Goal: Task Accomplishment & Management: Manage account settings

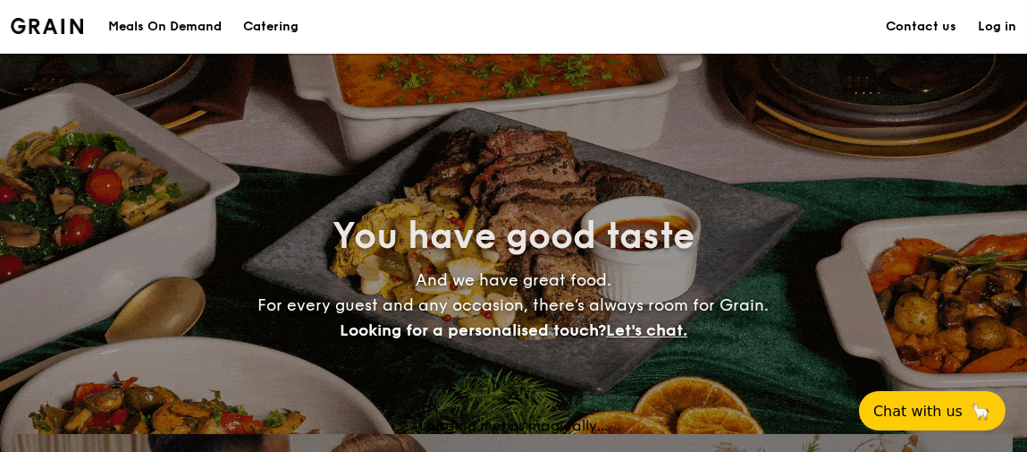
click at [1007, 30] on link "Log in" at bounding box center [997, 27] width 38 height 54
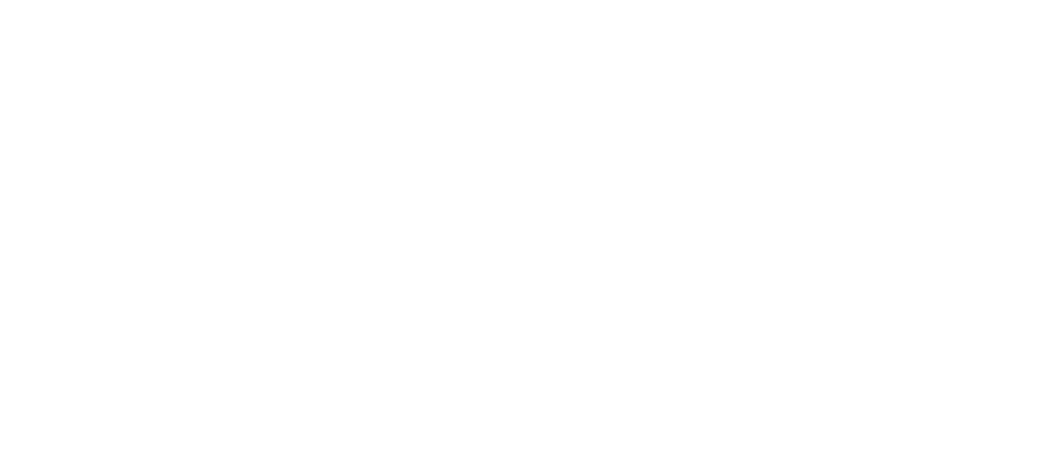
click at [993, 7] on html at bounding box center [520, 3] width 1041 height 7
